Goal: Check status: Check status

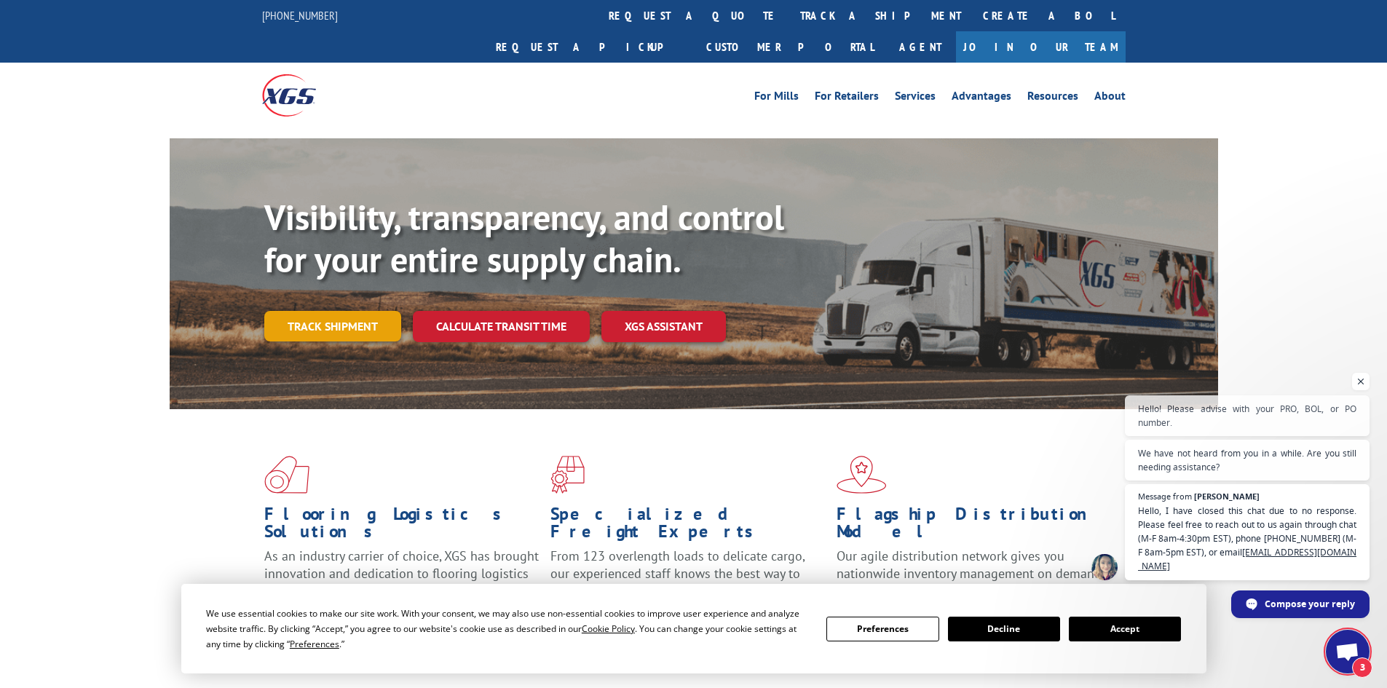
click at [331, 311] on link "Track shipment" at bounding box center [332, 326] width 137 height 31
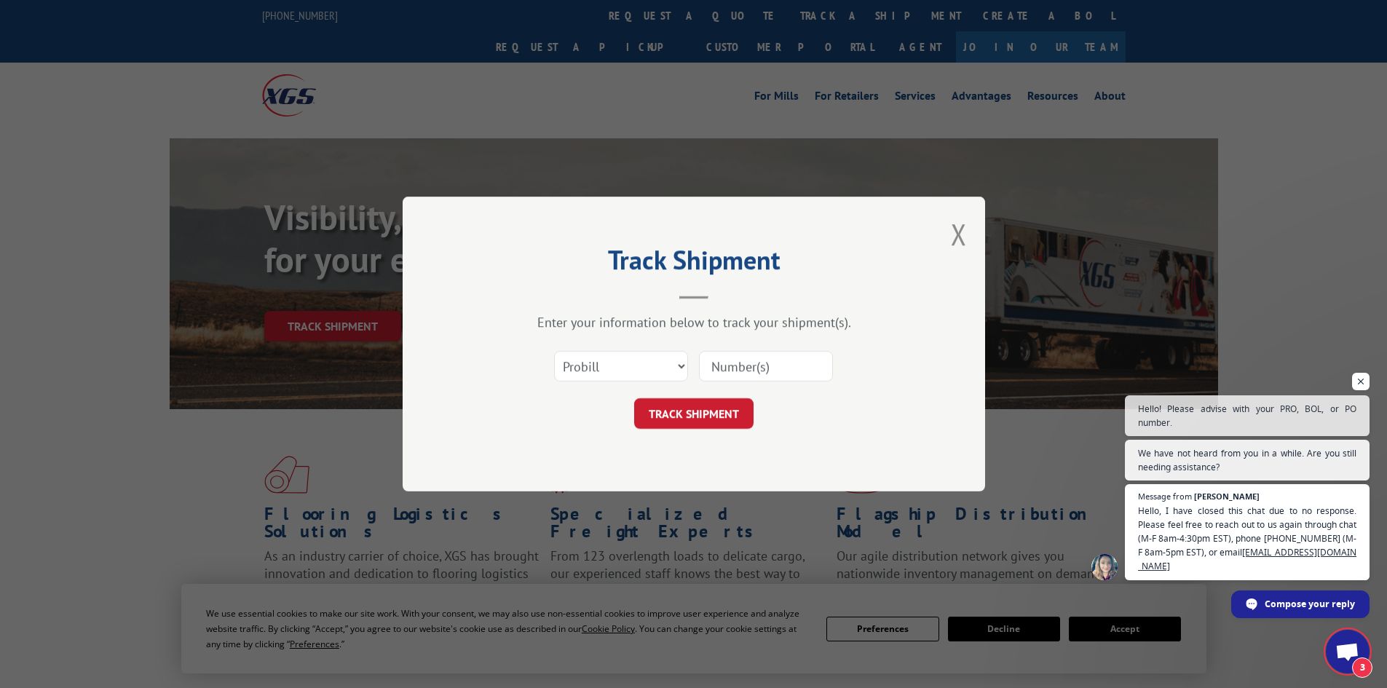
click at [772, 358] on input at bounding box center [766, 366] width 134 height 31
paste input "17342218"
type input "17342218"
click at [723, 402] on button "TRACK SHIPMENT" at bounding box center [693, 413] width 119 height 31
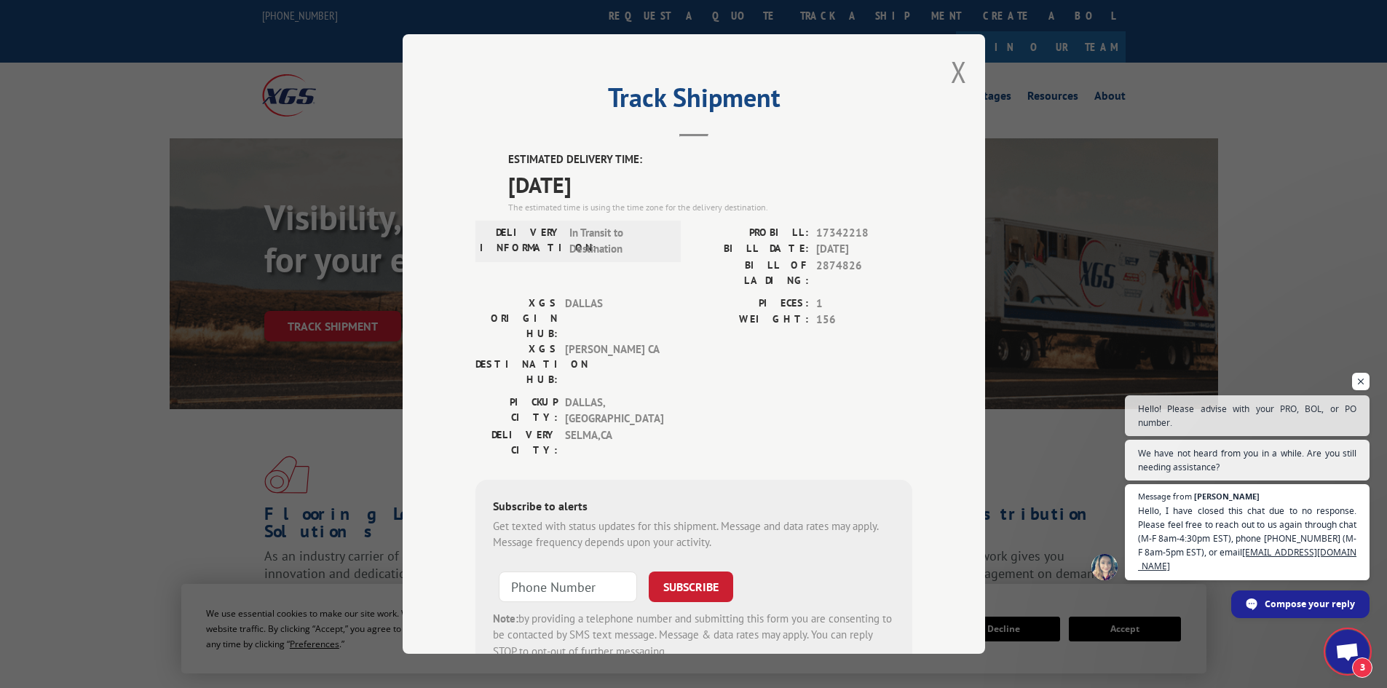
click at [1353, 645] on span "Open chat" at bounding box center [1348, 653] width 24 height 20
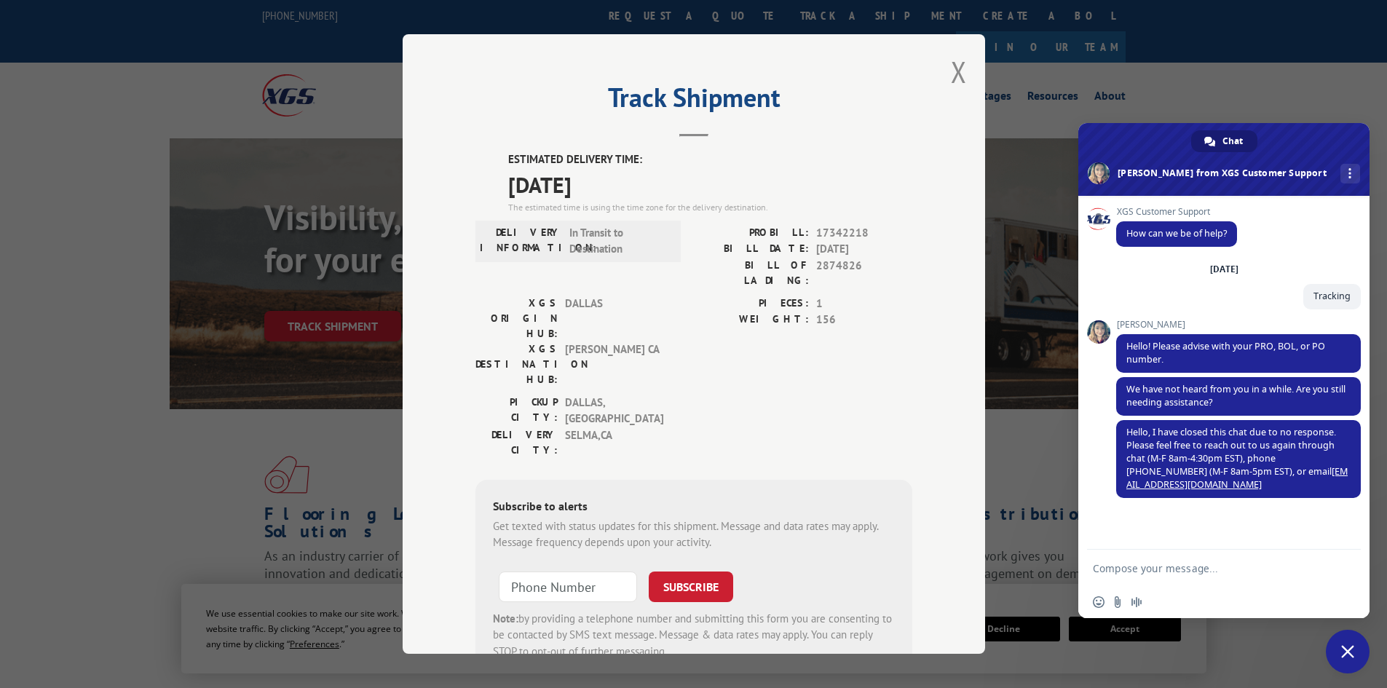
click at [1354, 644] on span "Close chat" at bounding box center [1348, 652] width 44 height 44
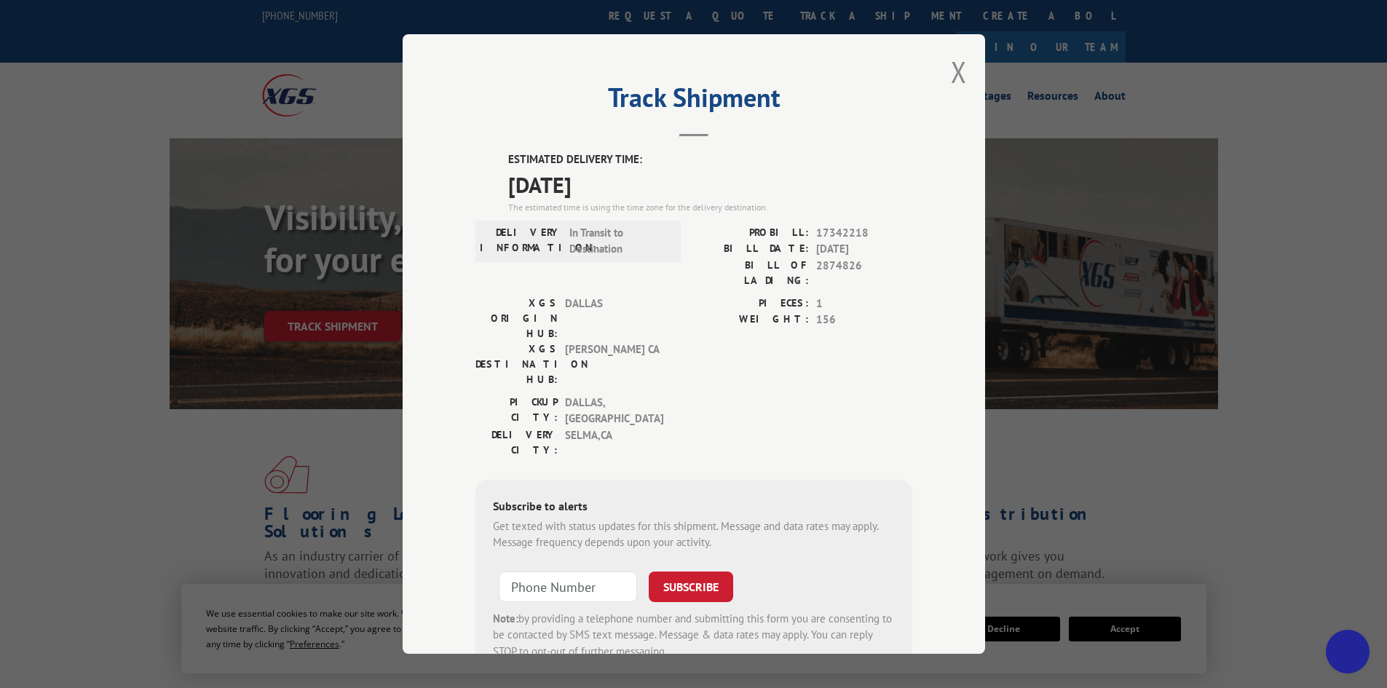
click at [1354, 645] on span "Close chat" at bounding box center [1348, 652] width 15 height 15
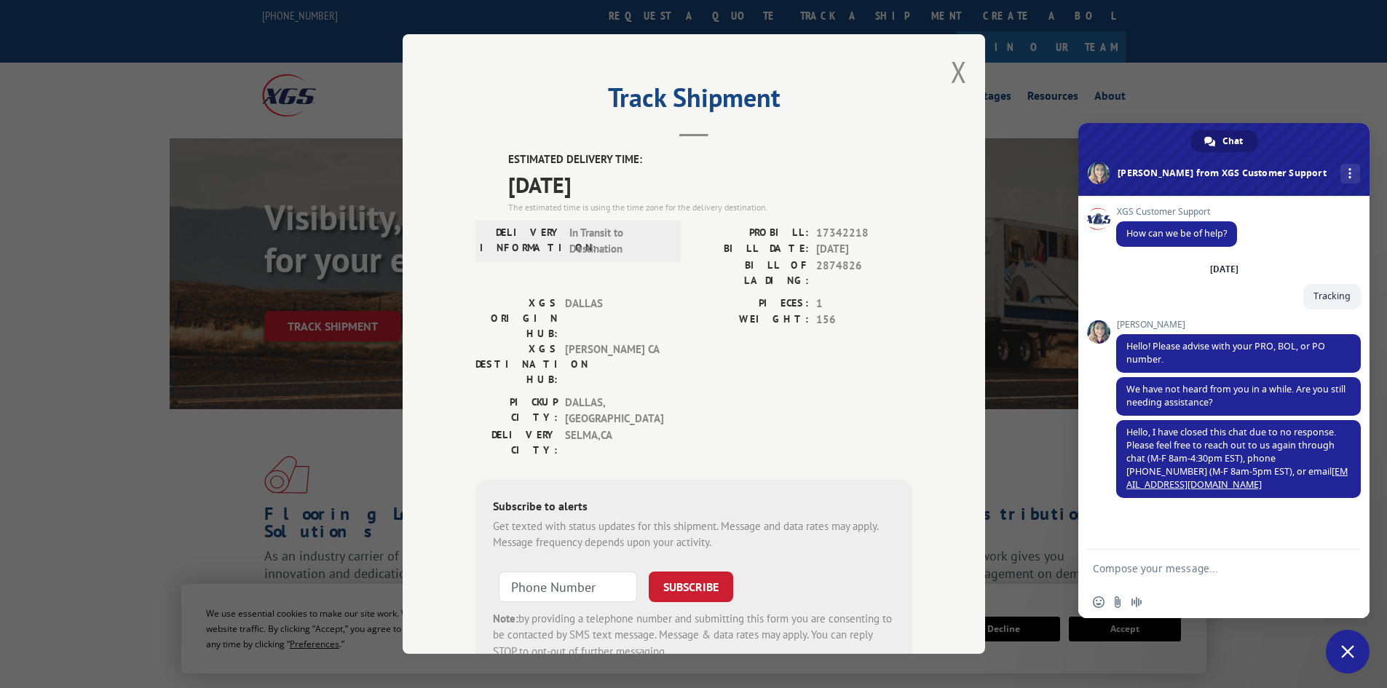
click at [1327, 162] on span at bounding box center [1224, 159] width 291 height 73
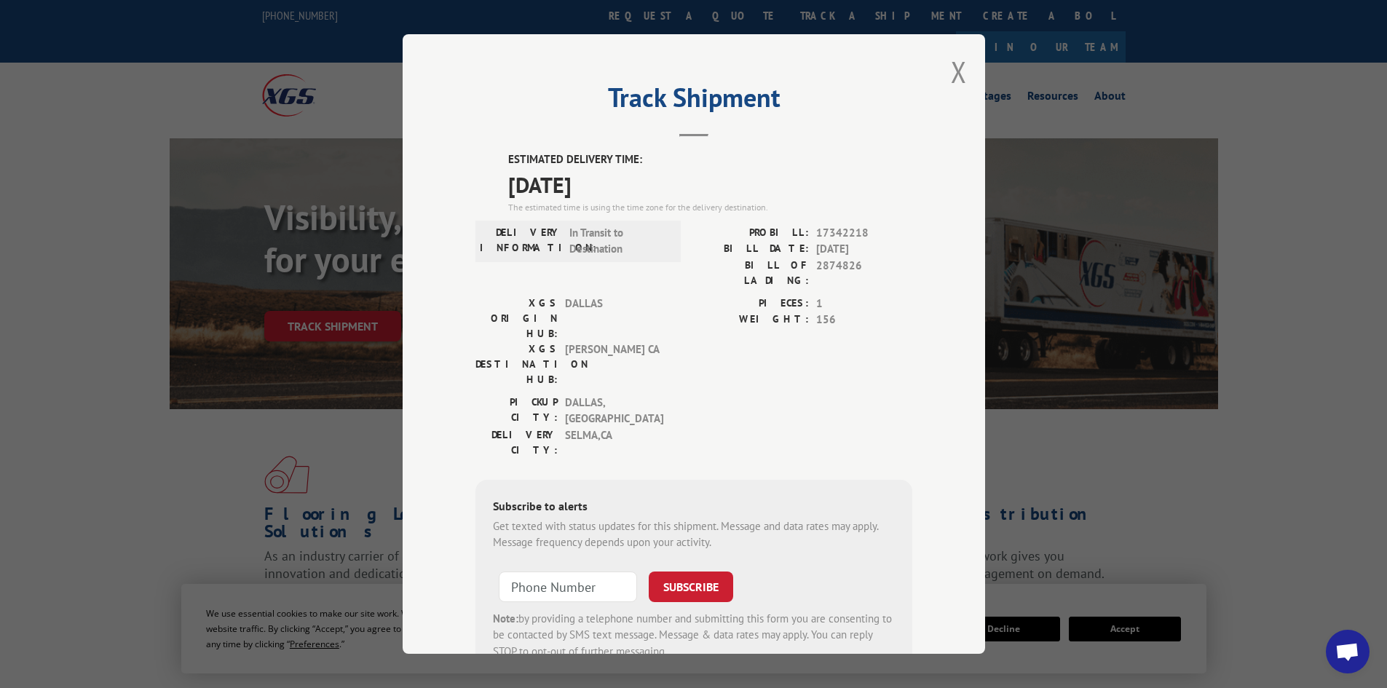
click at [1368, 649] on span "Open chat" at bounding box center [1348, 652] width 44 height 44
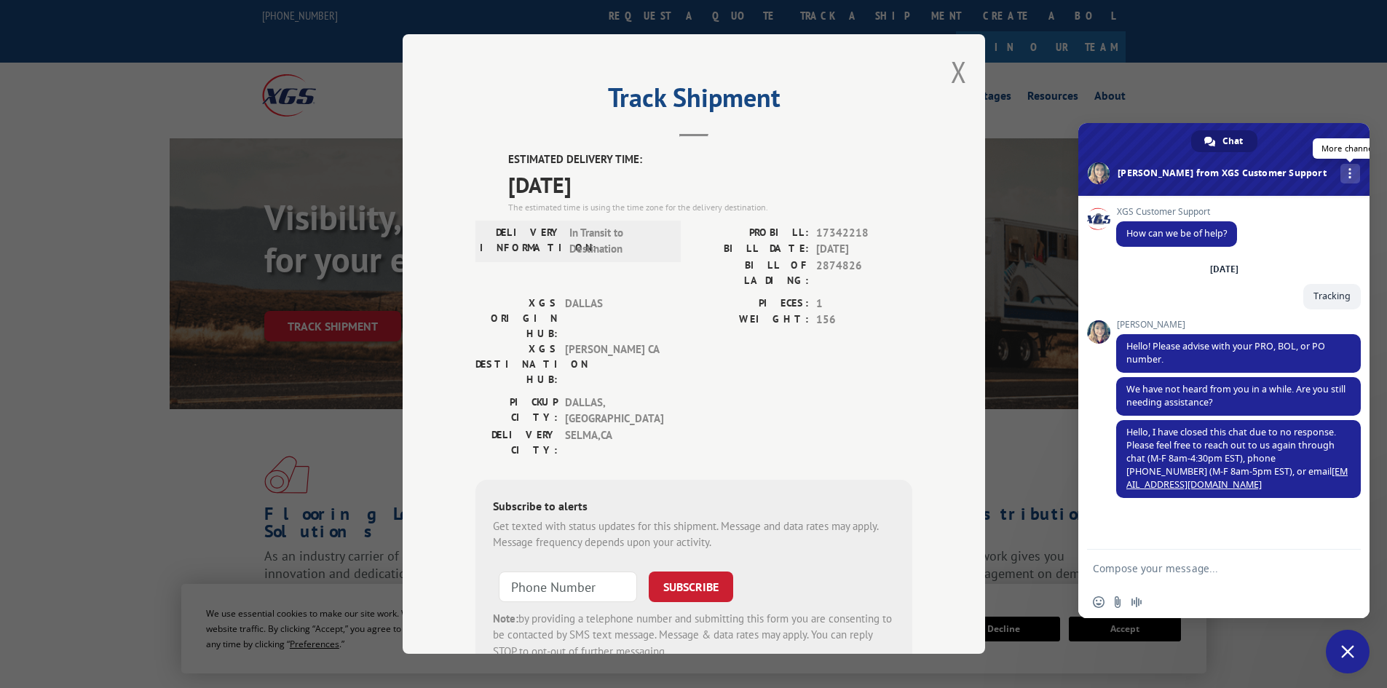
click at [1341, 175] on link "More channels" at bounding box center [1351, 174] width 20 height 20
click at [1309, 90] on div "Track Shipment ESTIMATED DELIVERY TIME: [DATE] The estimated time is using the …" at bounding box center [693, 344] width 1387 height 688
click at [951, 76] on button "Close modal" at bounding box center [959, 71] width 16 height 39
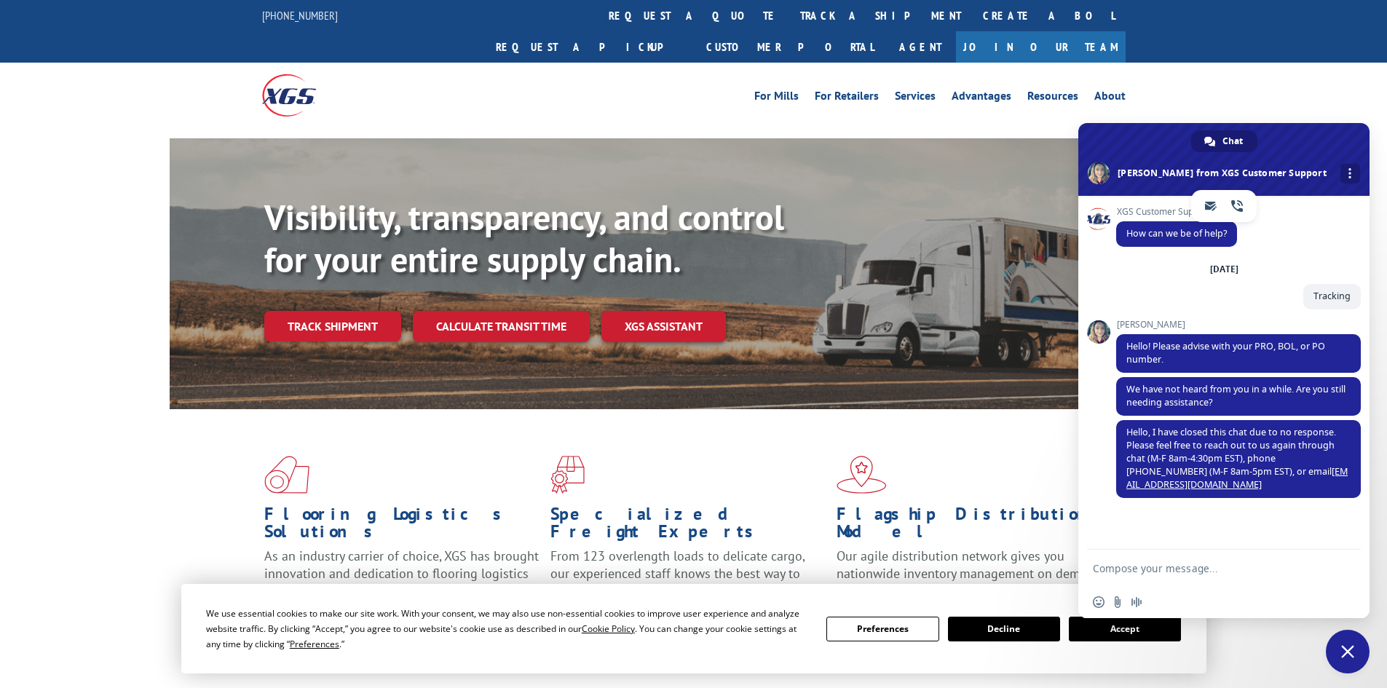
click at [1300, 90] on div "For [PERSON_NAME] For Retailers Services Advantages Resources About For [PERSON…" at bounding box center [693, 95] width 1387 height 65
click at [1342, 650] on span "Close chat" at bounding box center [1348, 651] width 13 height 13
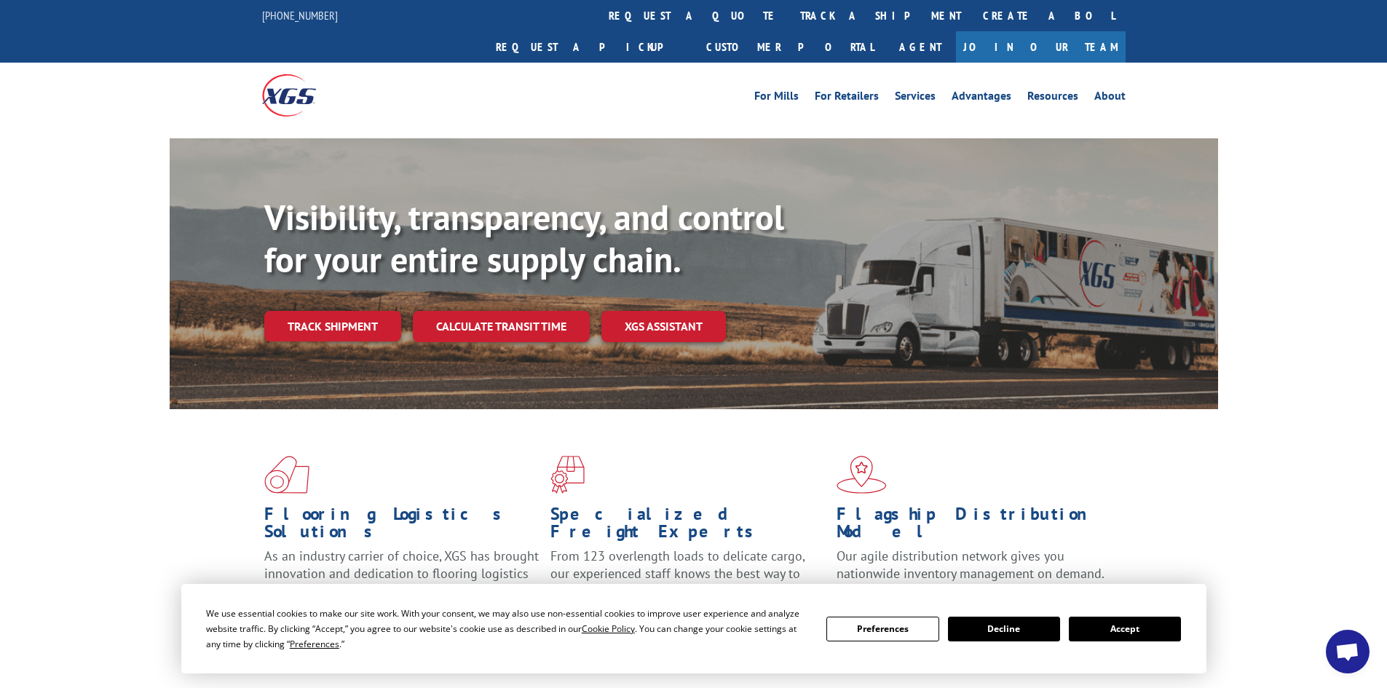
click at [1342, 653] on span "Open chat" at bounding box center [1348, 653] width 24 height 20
